Goal: Task Accomplishment & Management: Complete application form

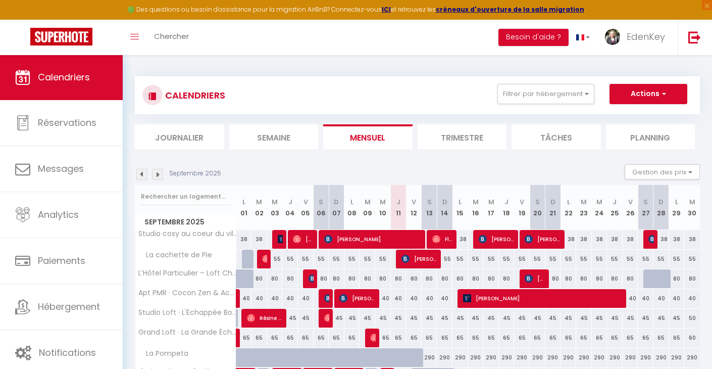
select select
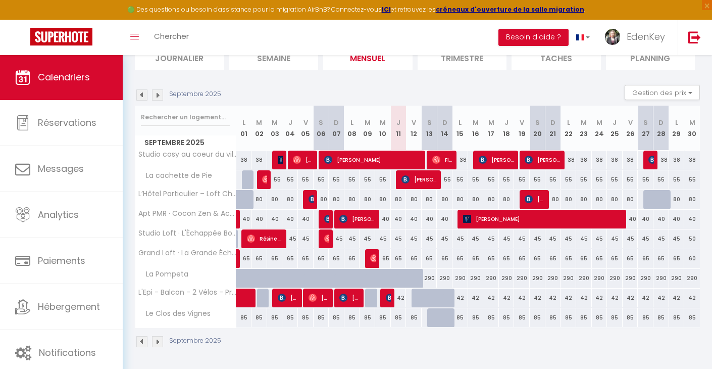
click at [418, 180] on span "[PERSON_NAME]" at bounding box center [420, 179] width 36 height 19
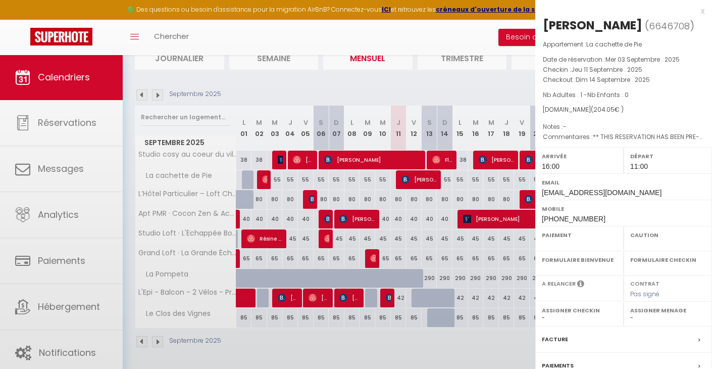
select select "OK"
select select "KO"
select select "1"
select select "0"
select select "1"
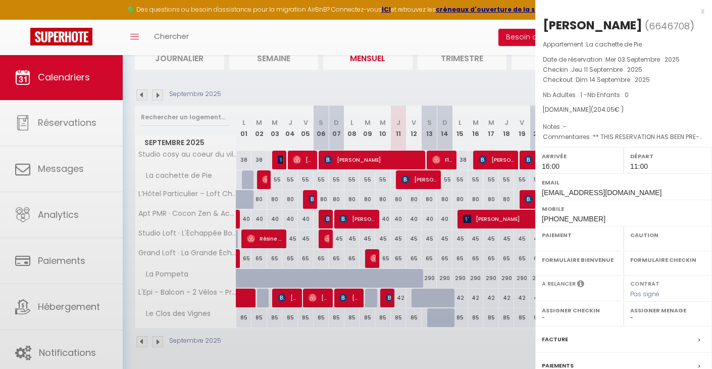
select select
select select "45909"
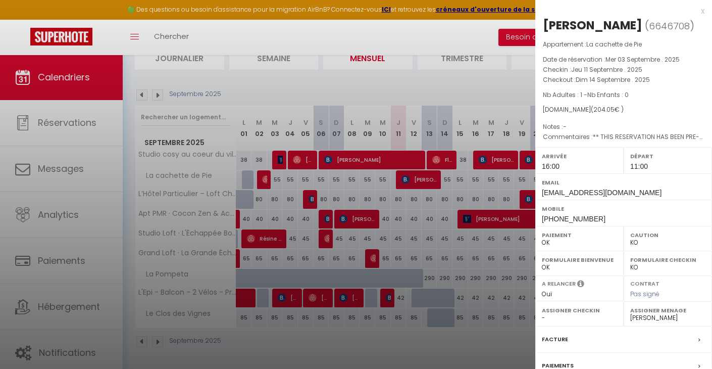
scroll to position [115, 0]
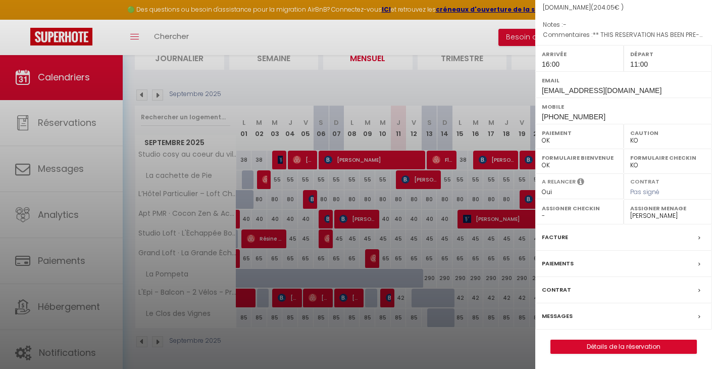
click at [562, 316] on label "Messages" at bounding box center [557, 316] width 31 height 11
select select
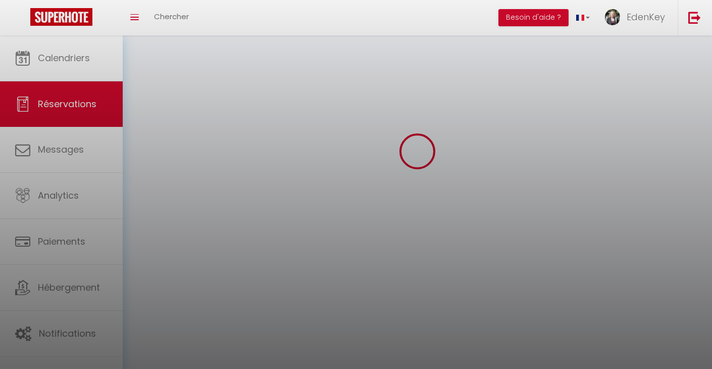
select select
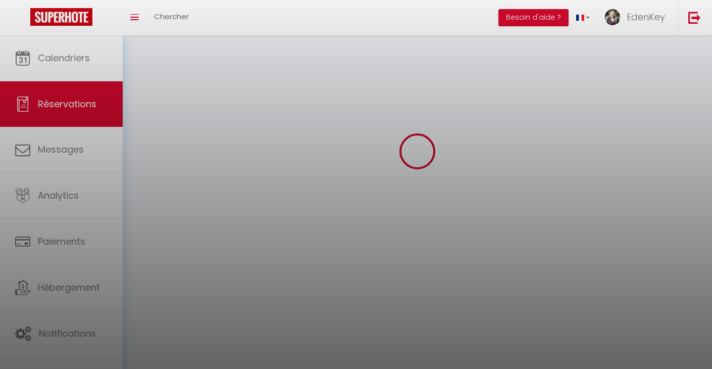
select select
checkbox input "false"
select select
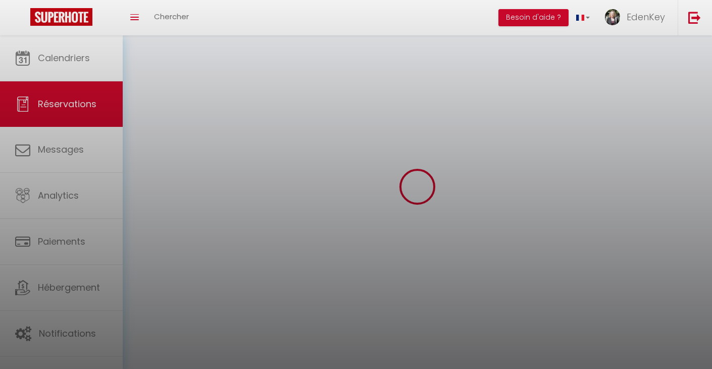
select select
checkbox input "false"
select select
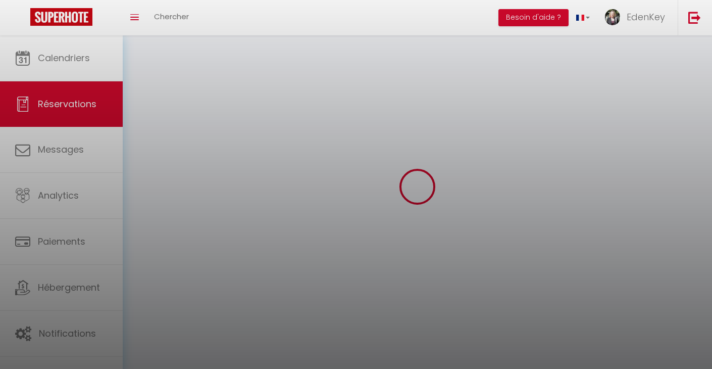
select select "54"
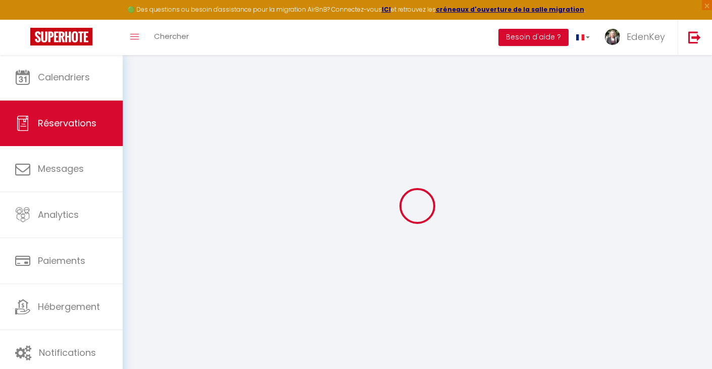
select select
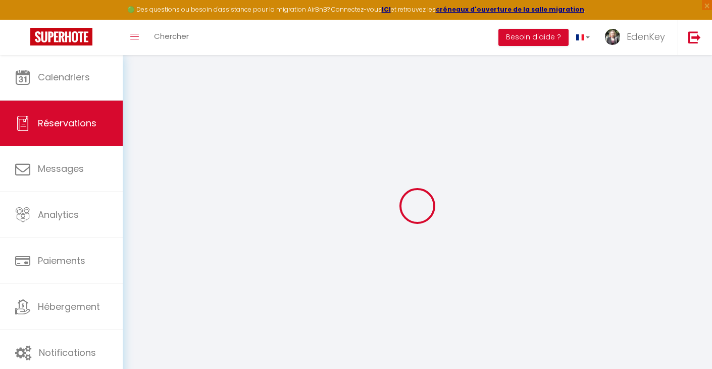
select select
checkbox input "false"
type input "Catherine"
type input "Chambaud"
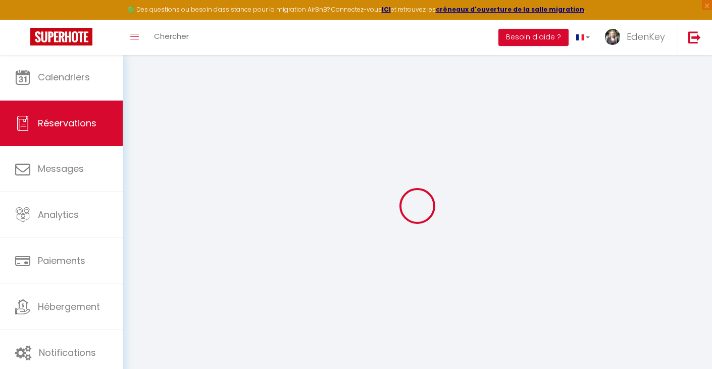
type input "cchamb.582174@guest.booking.com"
type input "chambaud.cathy@gmail.com"
type input "+33780596300"
type input "26100"
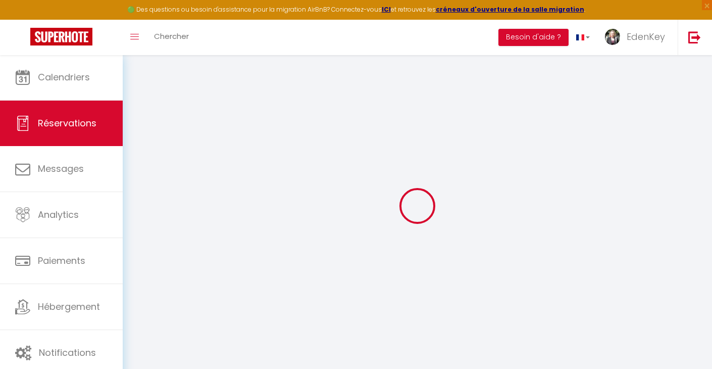
type input "46 rue parmentier"
type input "Romans sur Isère"
select select "FR"
type input "29.35"
type input "2.86"
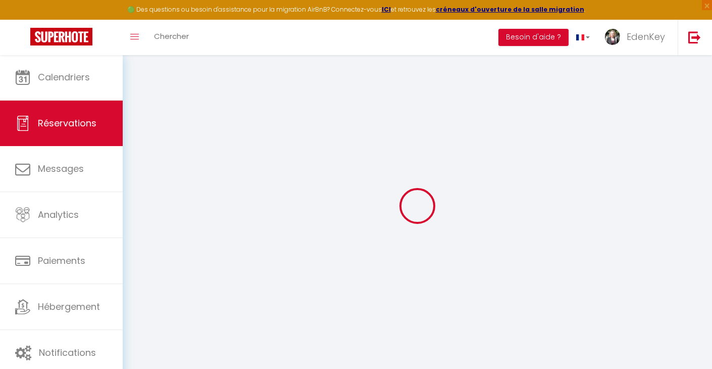
select select "67092"
select select "1"
select select
type input "1"
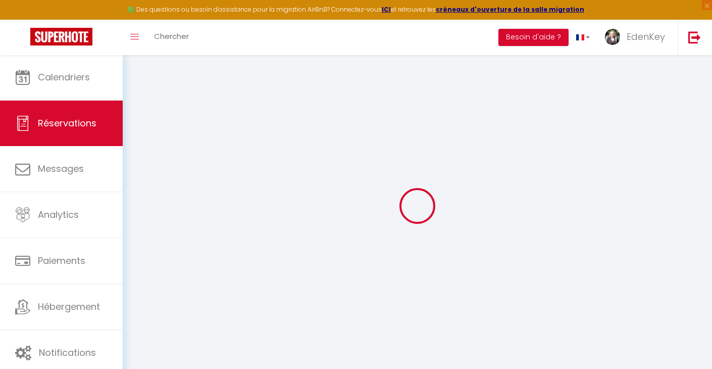
select select "12"
select select
type input "167.67"
checkbox input "false"
type input "0"
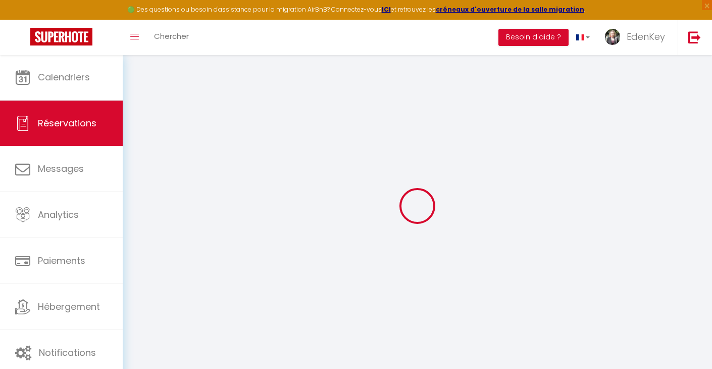
select select "2"
type input "28"
type input "0"
select select
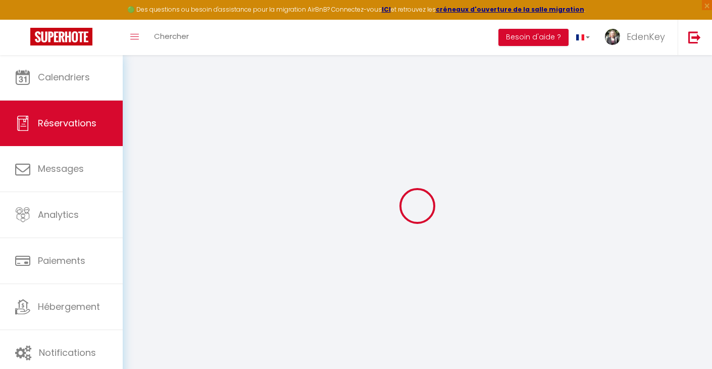
select select
select select "14"
checkbox input "false"
select select
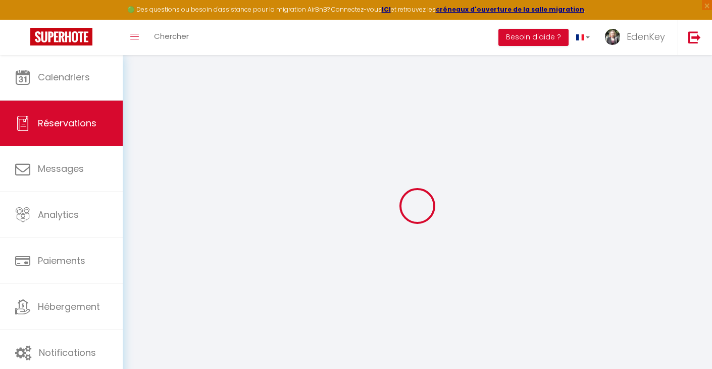
checkbox input "false"
type textarea "** THIS RESERVATION HAS BEEN PRE-PAID ** Reservation has a cancellation grace p…"
select select
checkbox input "false"
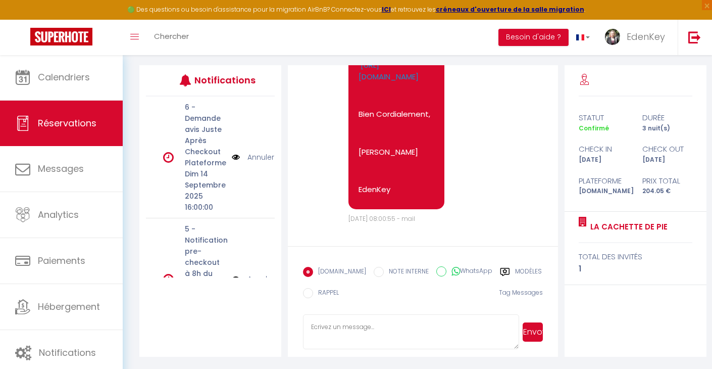
scroll to position [105, 0]
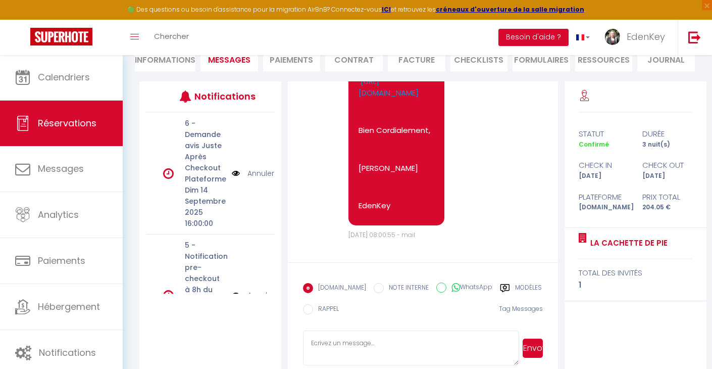
click at [521, 309] on span "Tag Messages" at bounding box center [521, 308] width 44 height 9
click at [486, 314] on div "Booking.com NOTE INTERNE WhatsApp Modèles 11 « ‹ » › Sep 2025 2020 ~ 2030 Dim L…" at bounding box center [423, 301] width 240 height 47
click at [515, 289] on label "Modèles" at bounding box center [528, 289] width 27 height 13
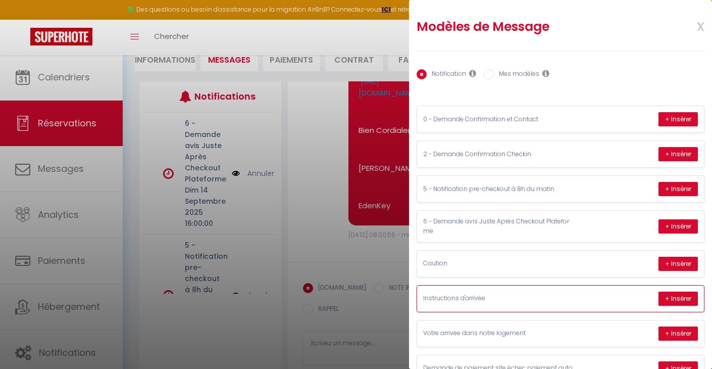
scroll to position [2, 0]
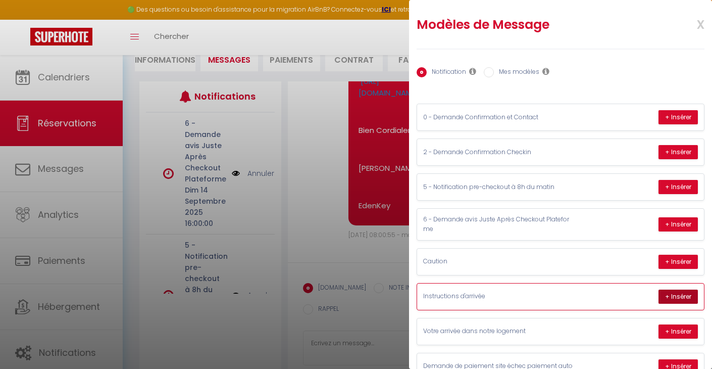
click at [680, 295] on button "+ Insérer" at bounding box center [678, 297] width 39 height 14
type textarea "🌿✨ Chers Voyageurs, bienvenue dans notre logement ! Nous sommes ravis de vous a…"
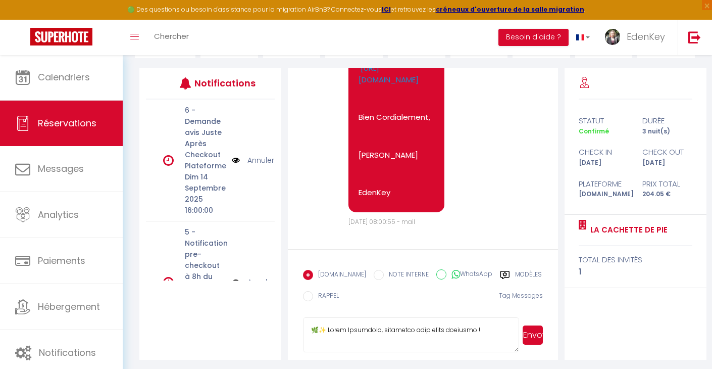
scroll to position [121, 0]
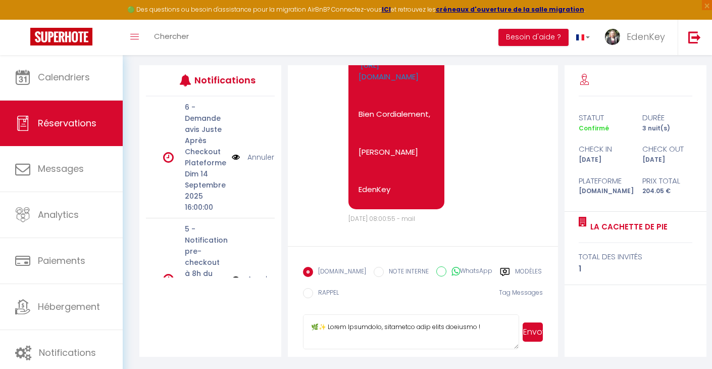
click at [533, 334] on button "Envoyer" at bounding box center [533, 331] width 20 height 19
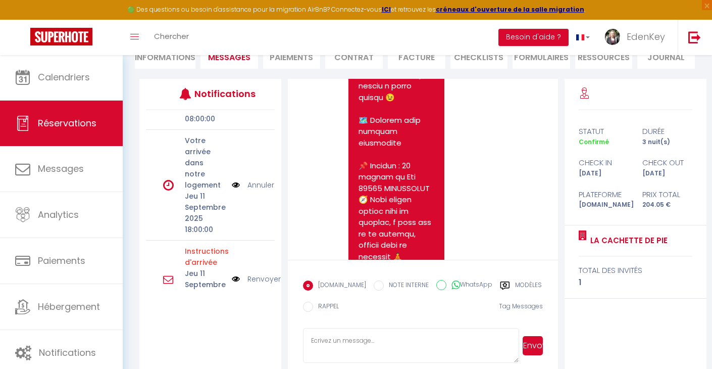
scroll to position [2481, 0]
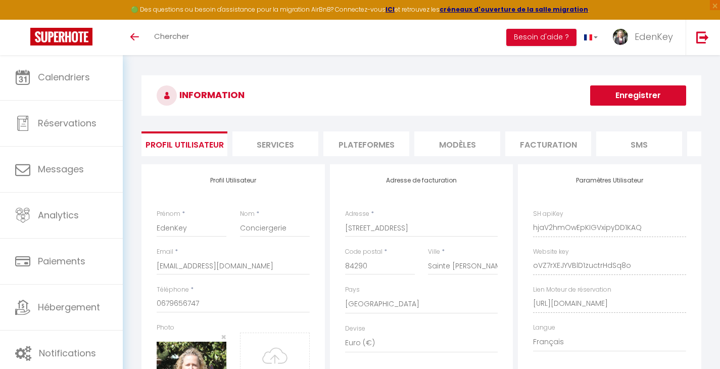
select select "28"
select select "fr"
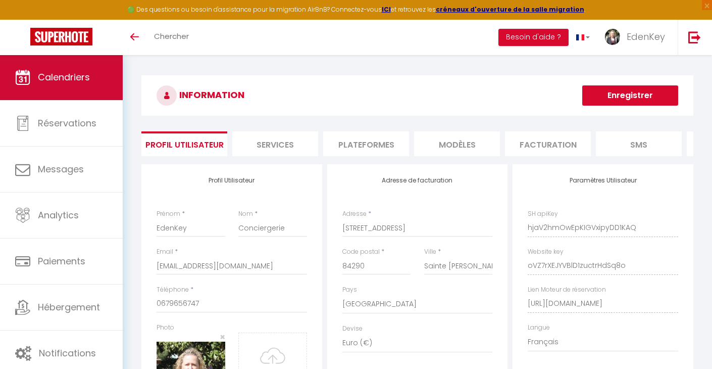
click at [64, 77] on span "Calendriers" at bounding box center [64, 77] width 52 height 13
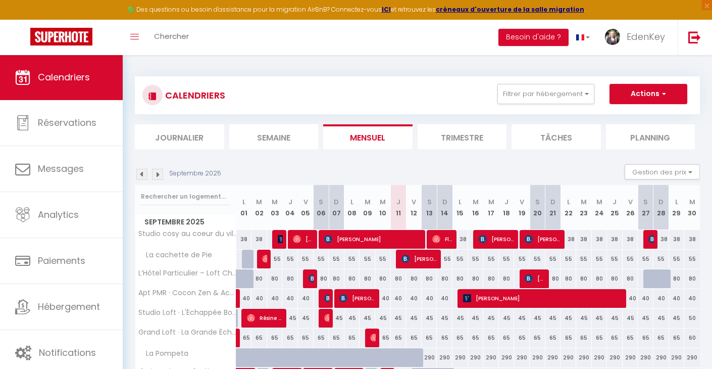
scroll to position [69, 0]
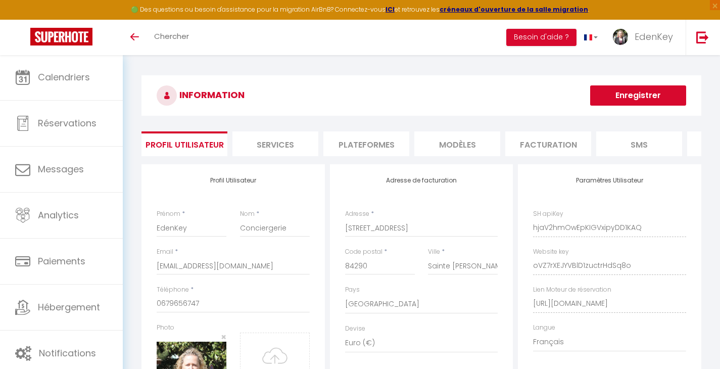
select select "28"
select select "fr"
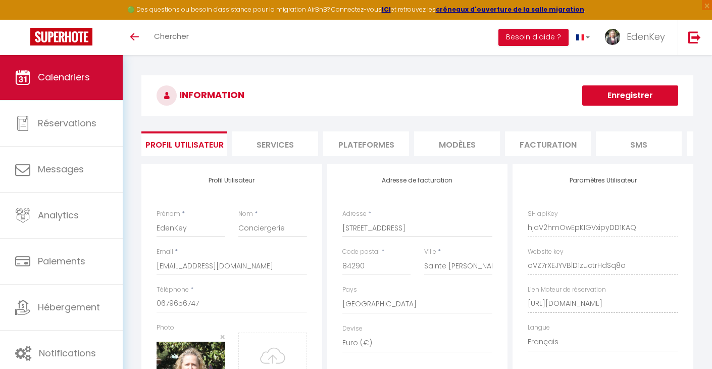
click at [75, 72] on span "Calendriers" at bounding box center [64, 77] width 52 height 13
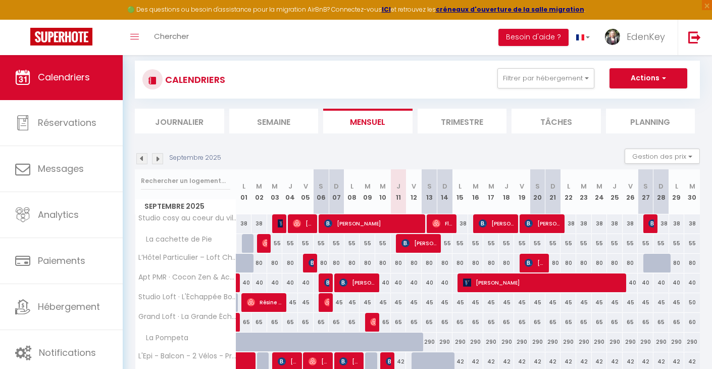
scroll to position [68, 0]
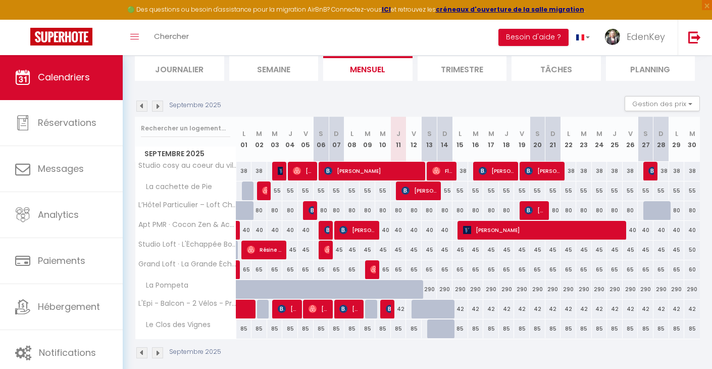
click at [160, 103] on img at bounding box center [157, 106] width 11 height 11
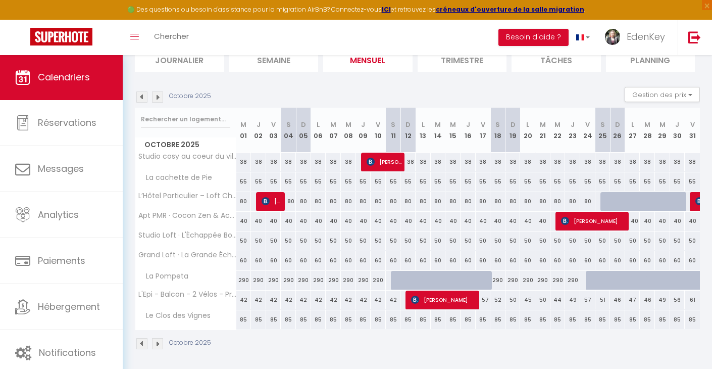
scroll to position [79, 0]
